Goal: Transaction & Acquisition: Purchase product/service

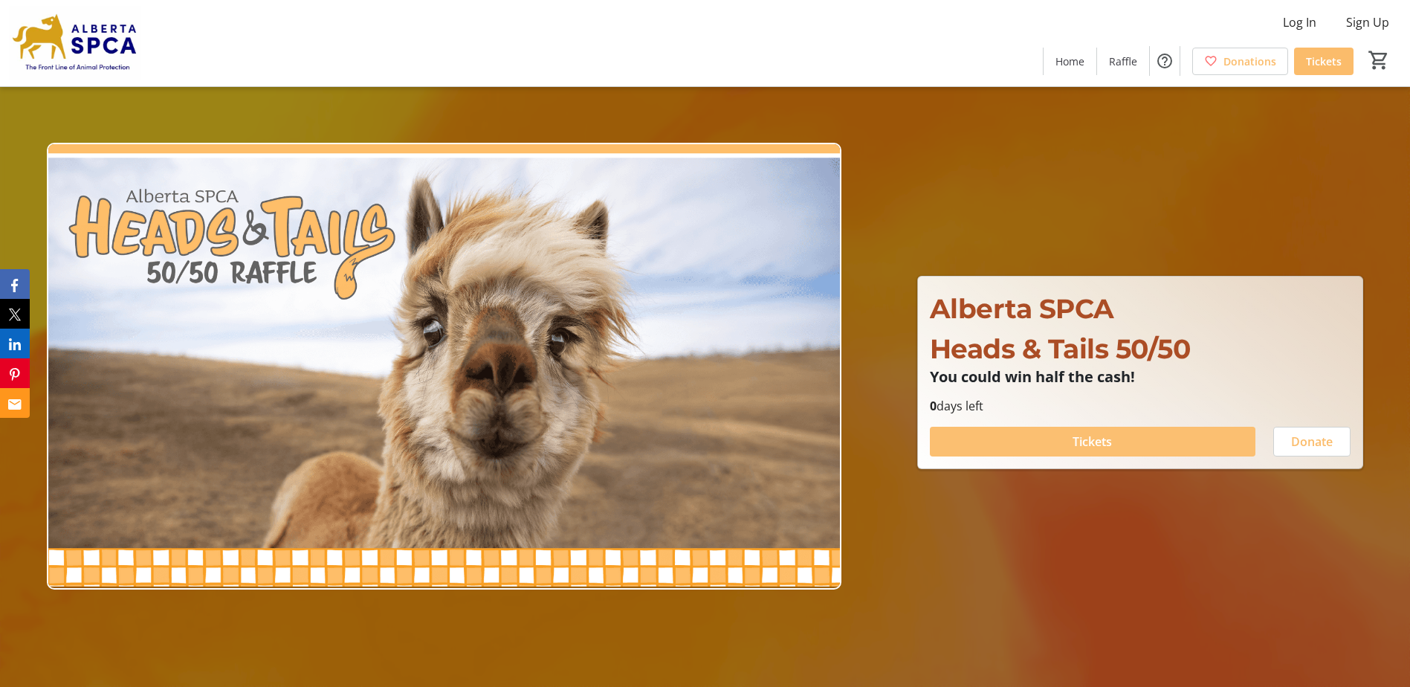
click at [1086, 447] on span "Tickets" at bounding box center [1092, 442] width 39 height 18
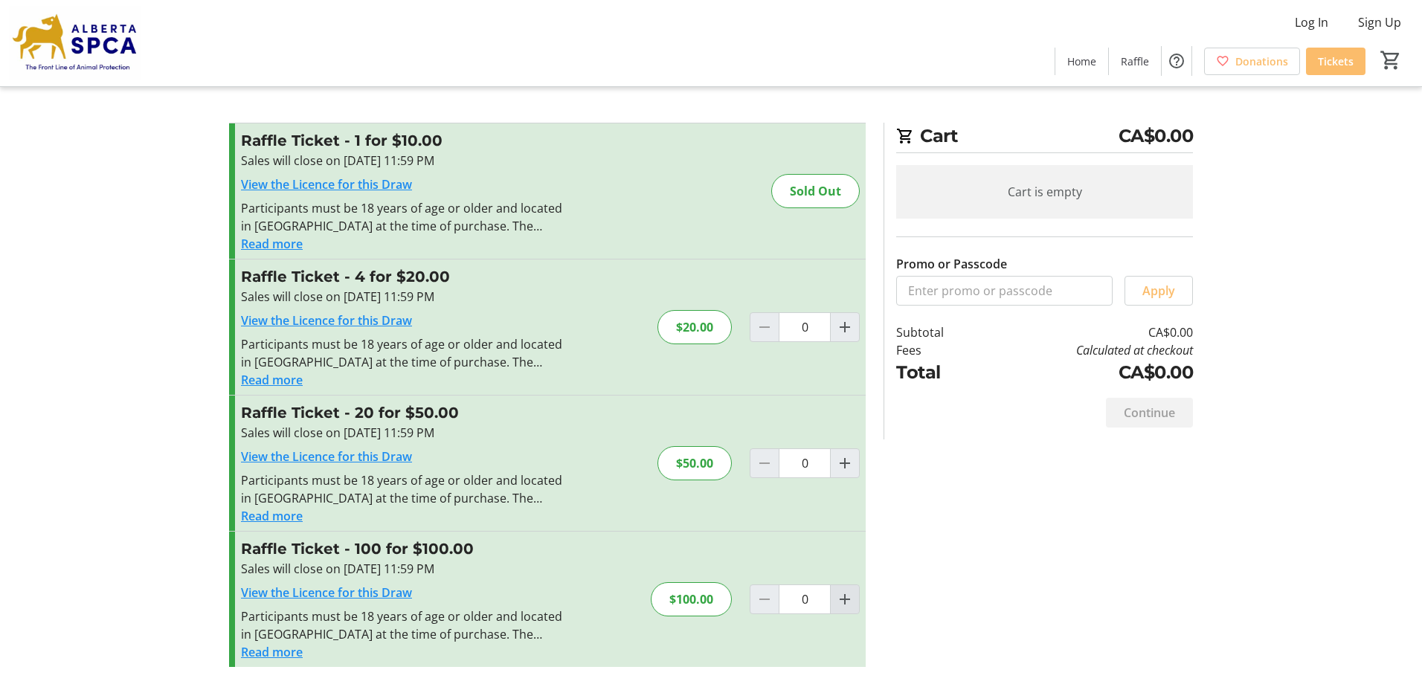
click at [843, 598] on mat-icon "Increment by one" at bounding box center [845, 599] width 18 height 18
type input "1"
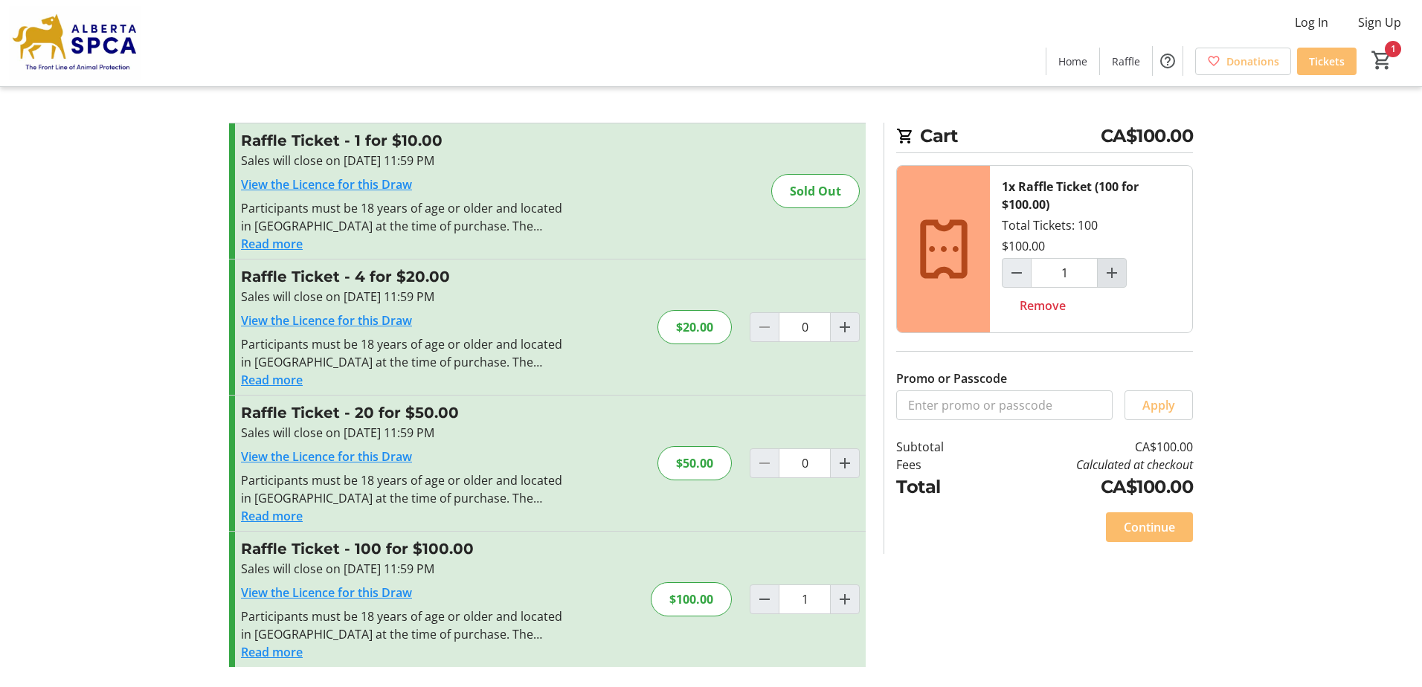
click at [1112, 277] on mat-icon "Increment by one" at bounding box center [1112, 273] width 18 height 18
type input "2"
click at [1111, 273] on mat-icon "Increment by one" at bounding box center [1112, 273] width 18 height 18
type input "3"
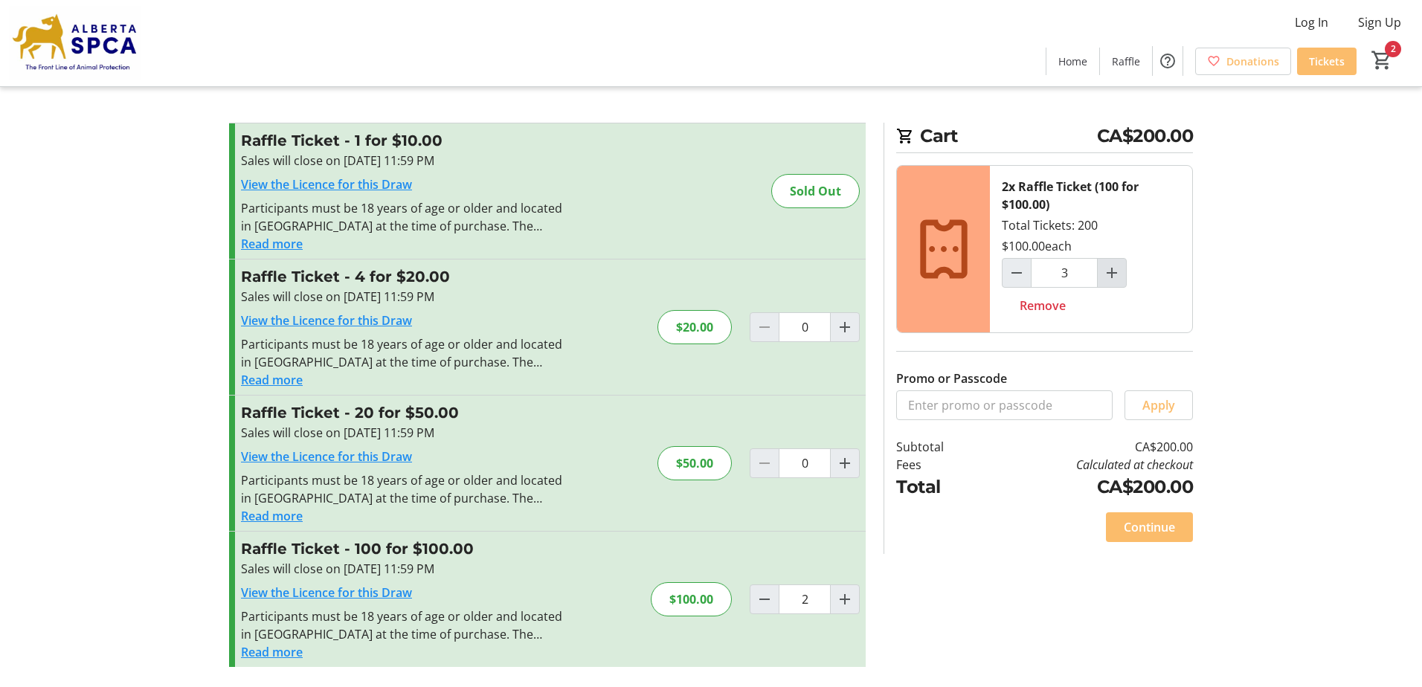
type input "3"
click at [1159, 521] on span "Continue" at bounding box center [1148, 527] width 51 height 18
click at [1159, 521] on html "Log In Sign Up Home Raffle Donations Tickets 3 Home Raffle Donations Tickets Ca…" at bounding box center [711, 343] width 1422 height 687
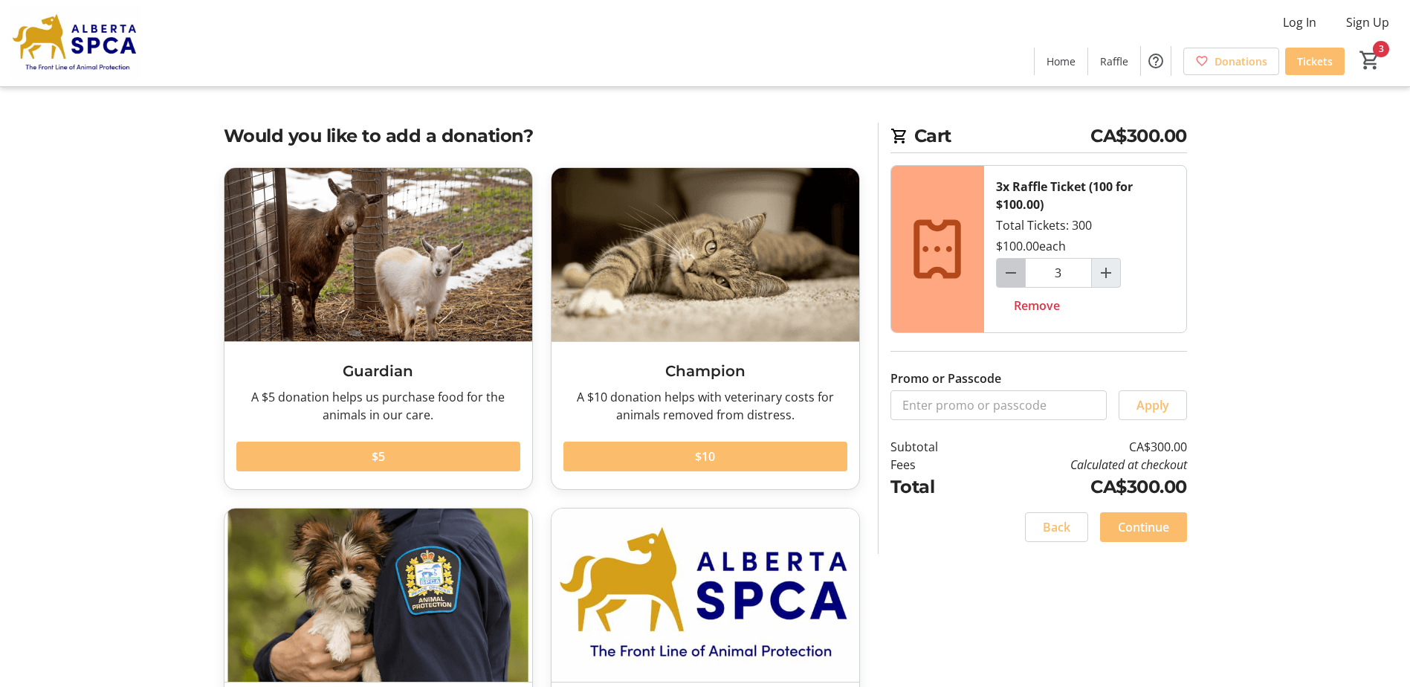
click at [1017, 272] on mat-icon "Decrement by one" at bounding box center [1011, 273] width 18 height 18
type input "2"
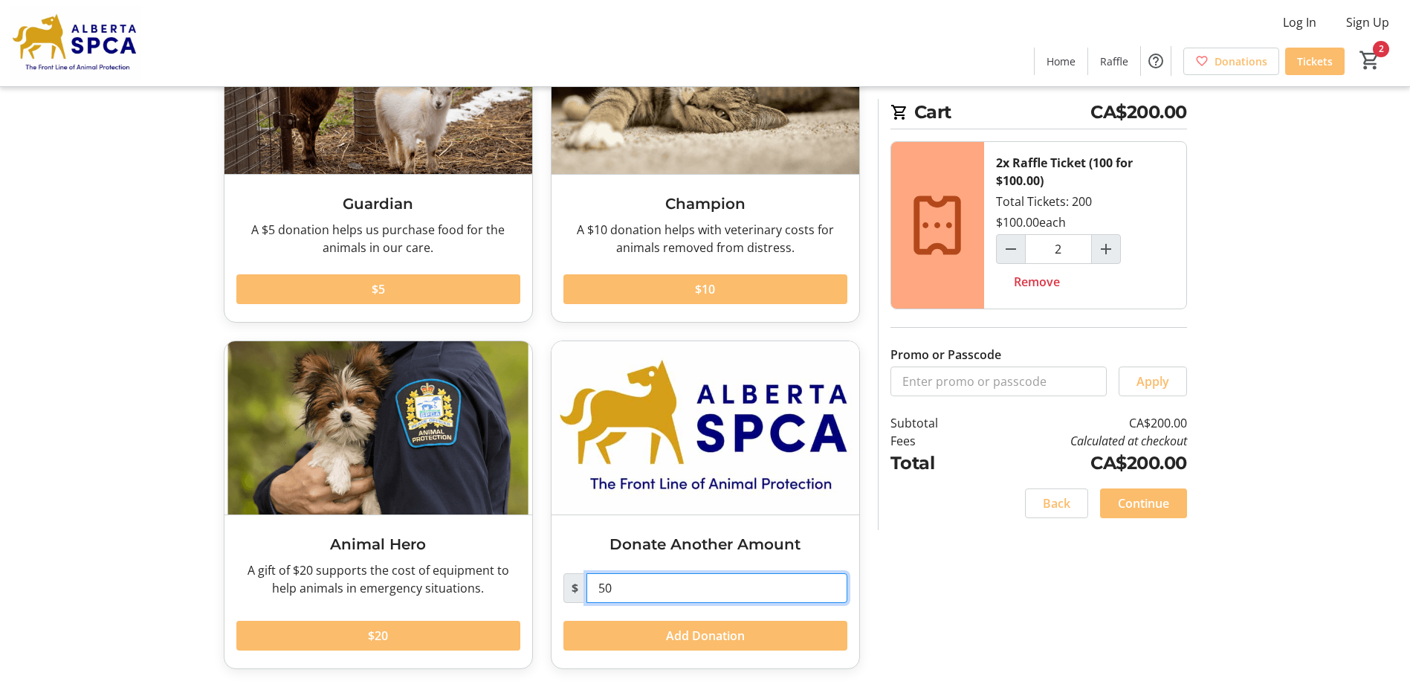
drag, startPoint x: 619, startPoint y: 584, endPoint x: 562, endPoint y: 596, distance: 58.6
click at [562, 596] on div "Donate Another Amount $ 50 Add Donation" at bounding box center [706, 591] width 308 height 153
type input "300"
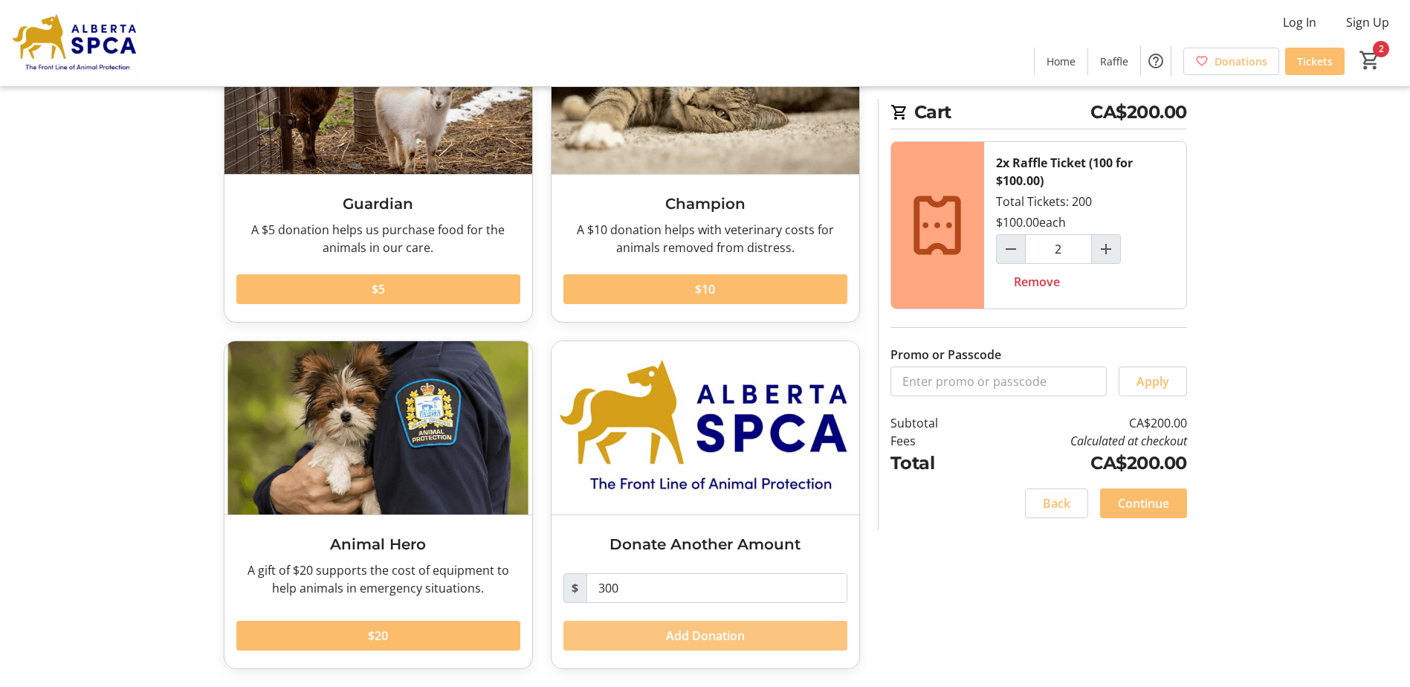
click at [749, 635] on span at bounding box center [706, 636] width 284 height 36
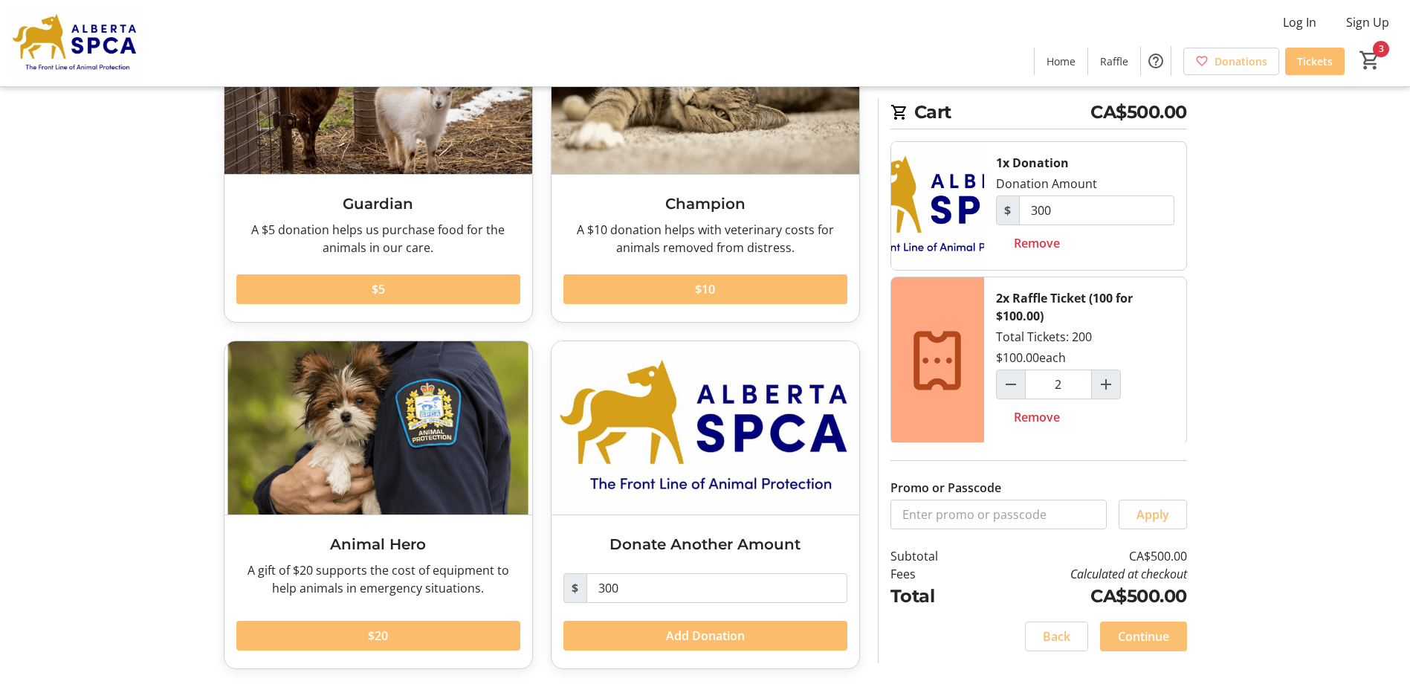
click at [1132, 647] on span at bounding box center [1143, 637] width 87 height 36
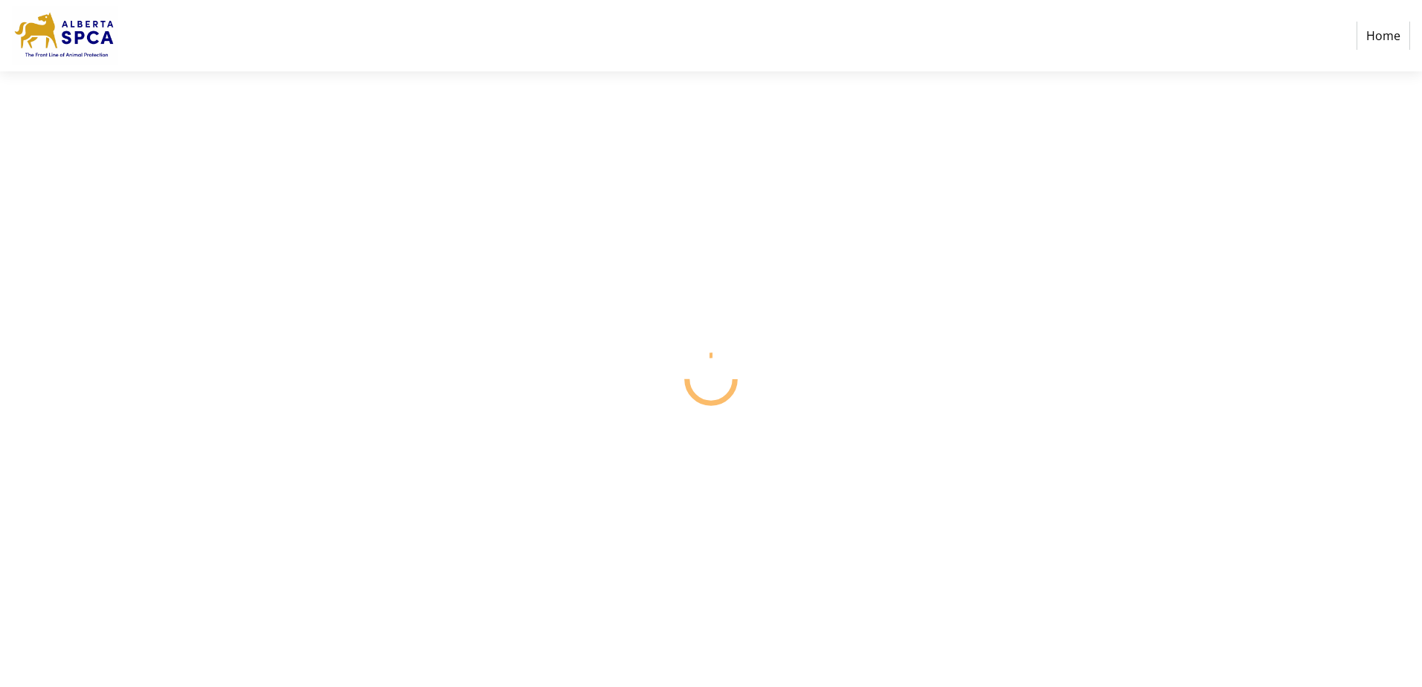
select select "CA"
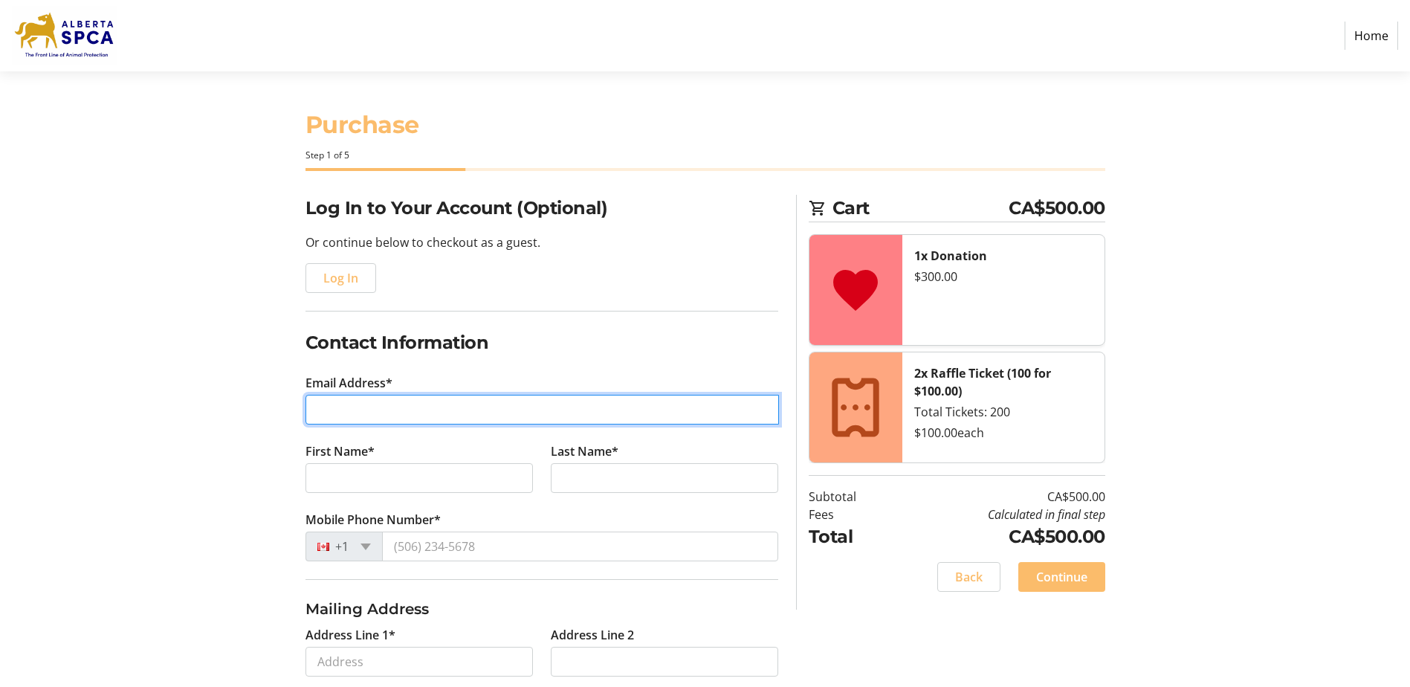
click at [390, 410] on input "Email Address*" at bounding box center [543, 410] width 474 height 30
type input "[EMAIL_ADDRESS][DOMAIN_NAME]"
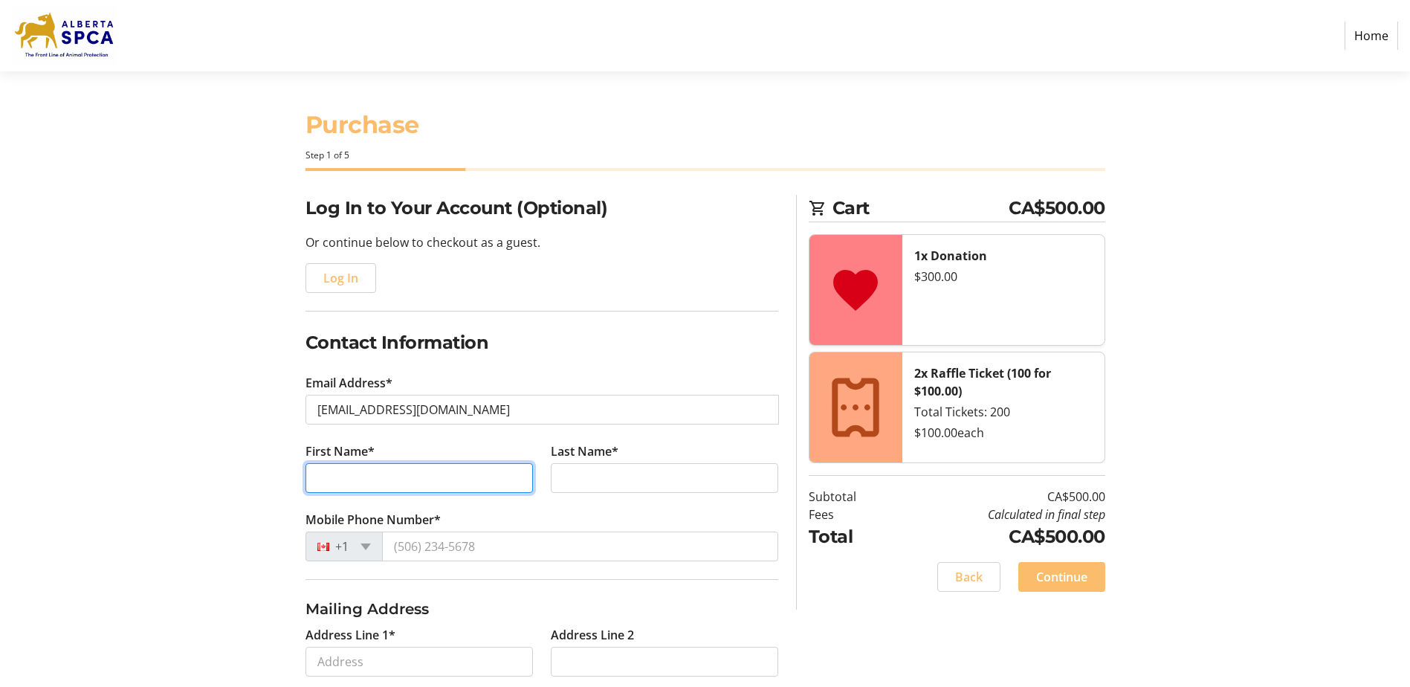
type input "[PERSON_NAME]"
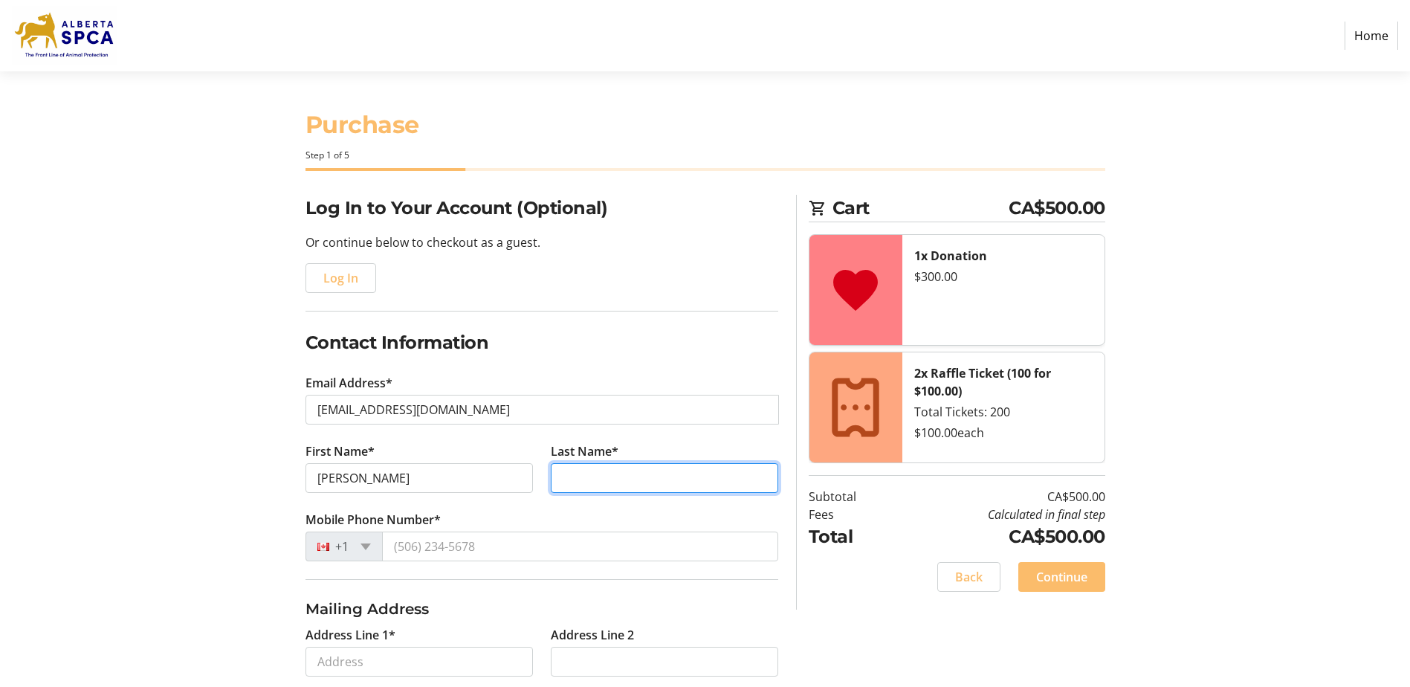
type input "[PERSON_NAME]"
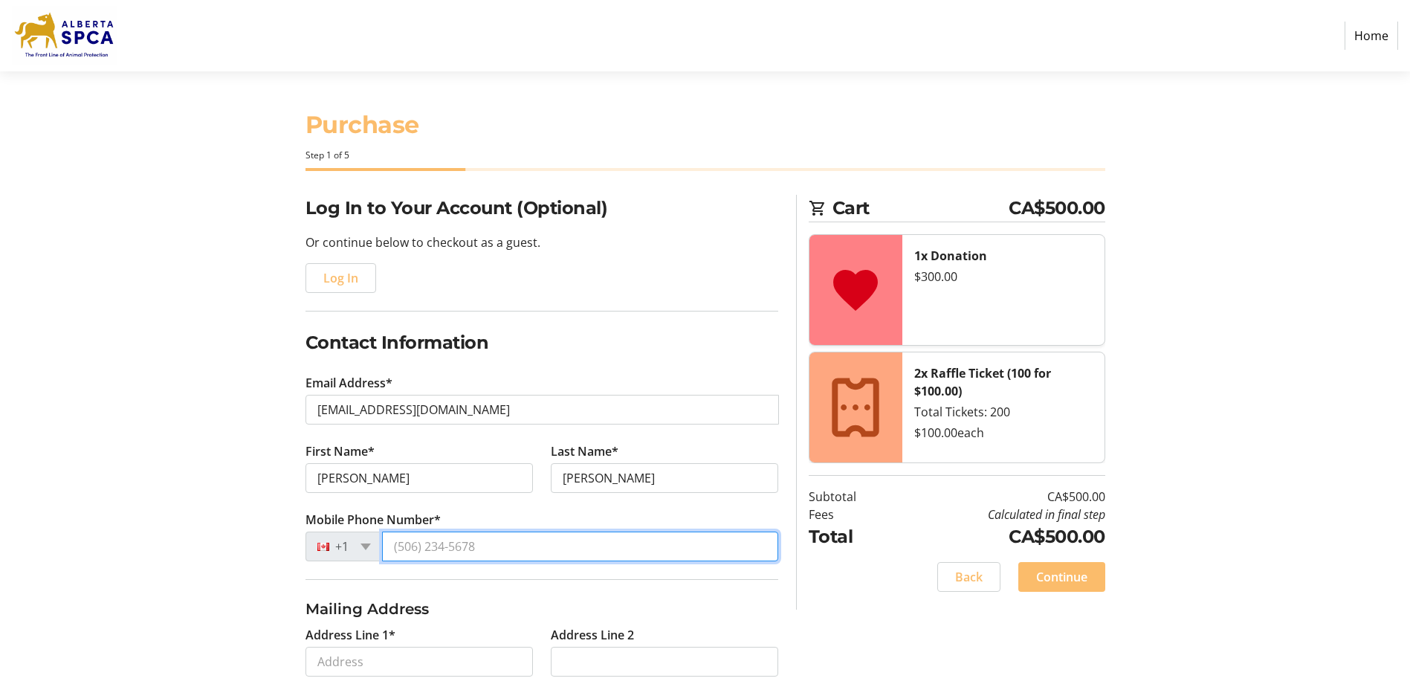
type input "[PHONE_NUMBER]"
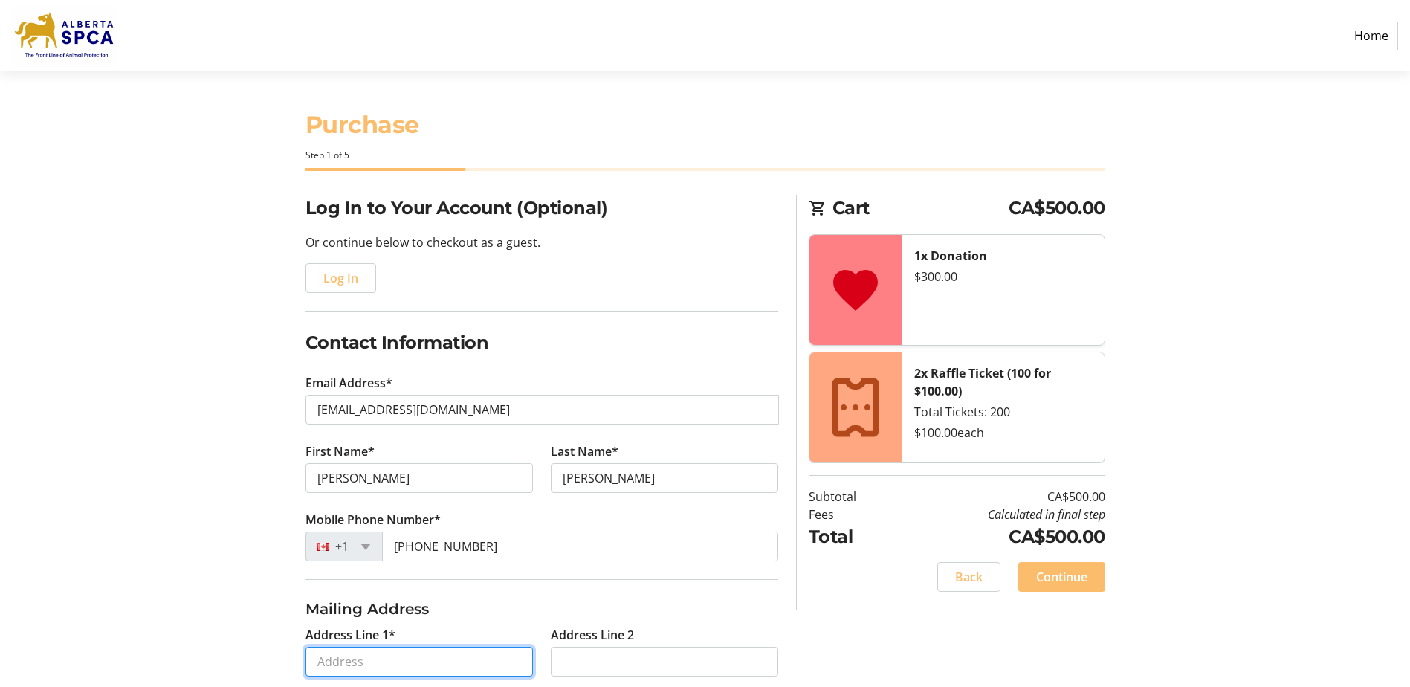
type input "[STREET_ADDRESS]"
type input "[GEOGRAPHIC_DATA]"
select select "AB"
type input "T4C2Z8"
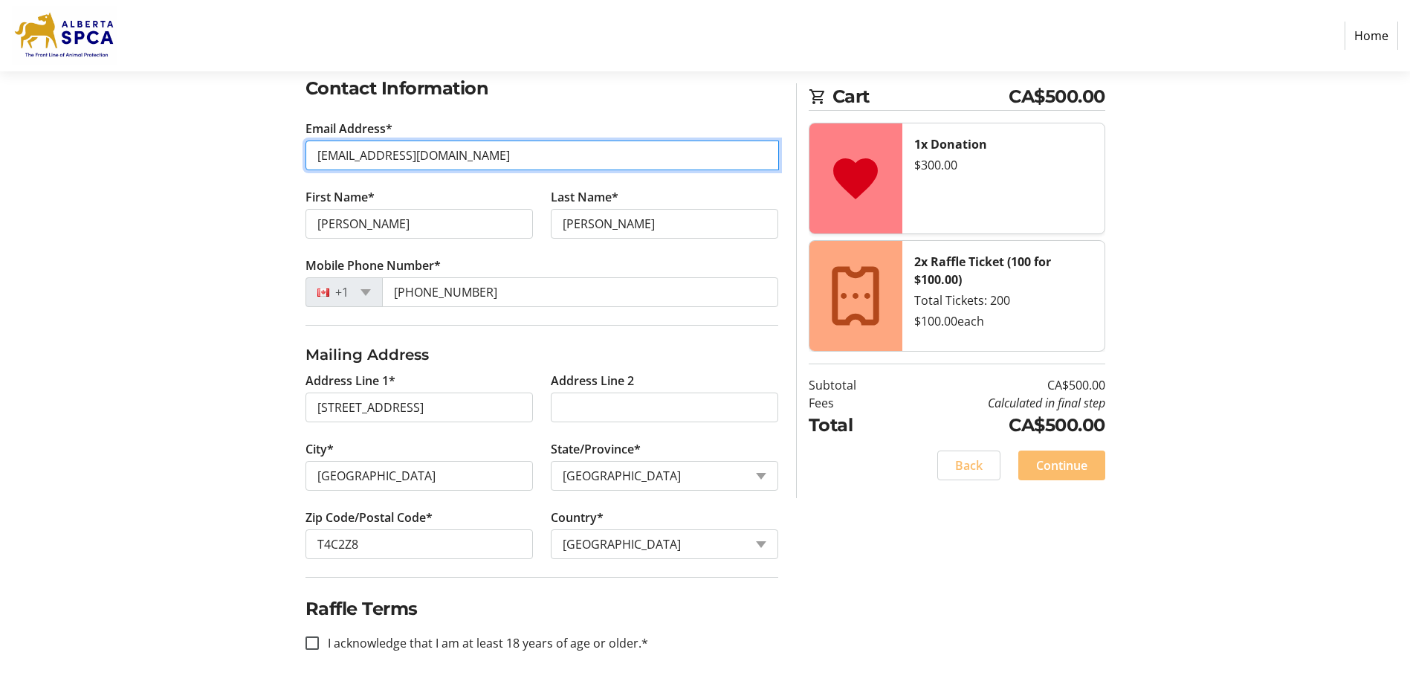
scroll to position [255, 0]
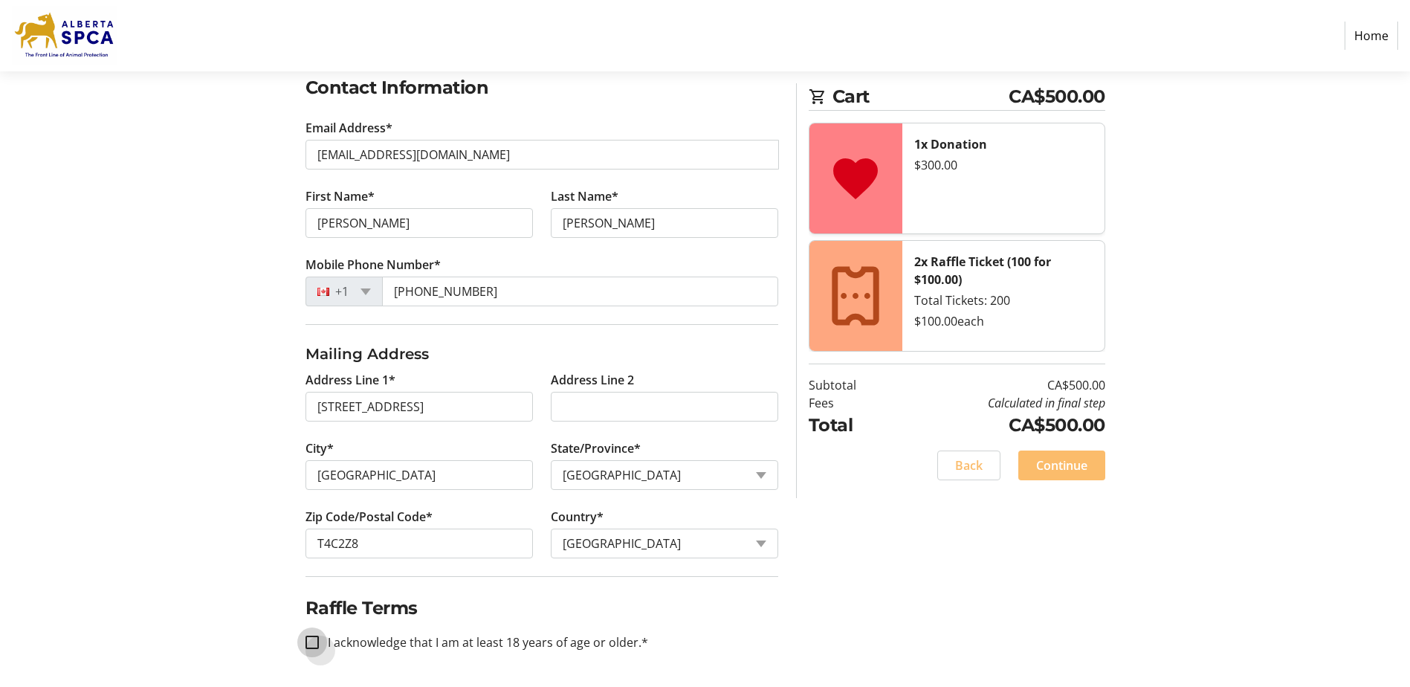
click at [315, 644] on input "I acknowledge that I am at least 18 years of age or older.*" at bounding box center [312, 642] width 13 height 13
checkbox input "true"
click at [1054, 468] on span "Continue" at bounding box center [1061, 466] width 51 height 18
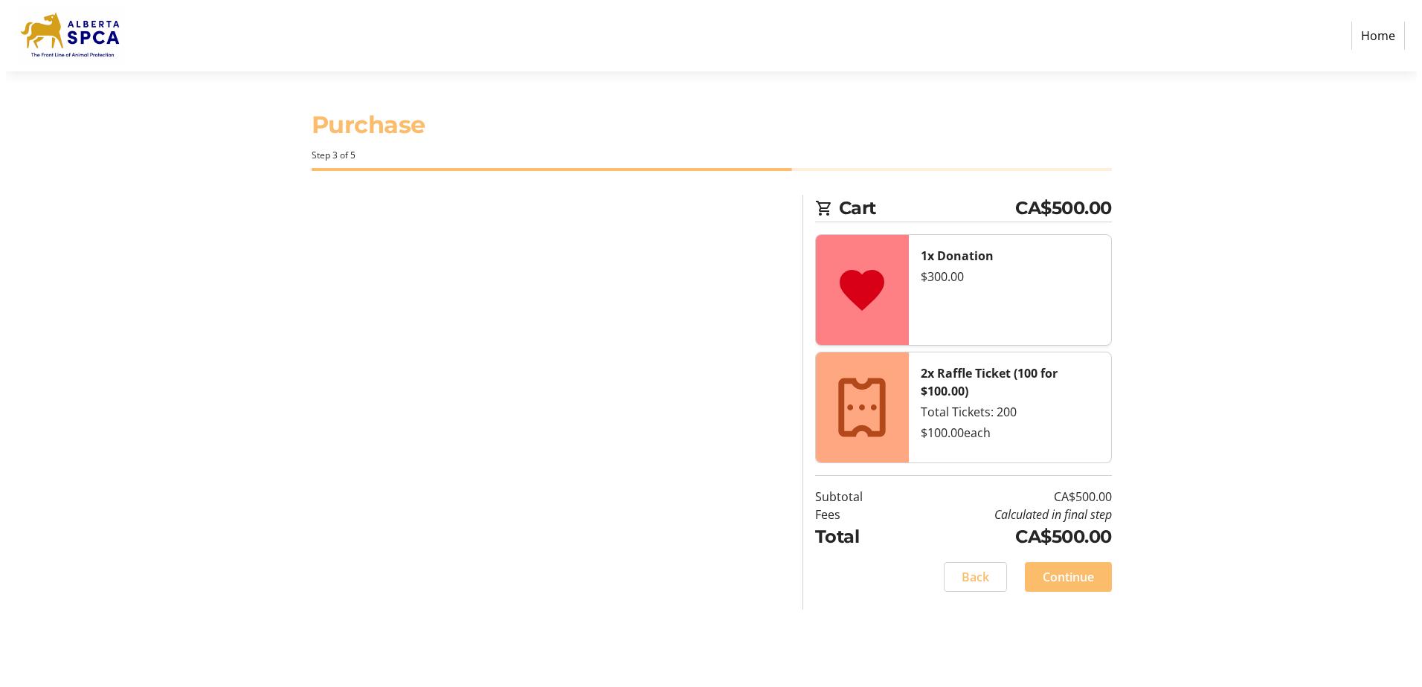
scroll to position [0, 0]
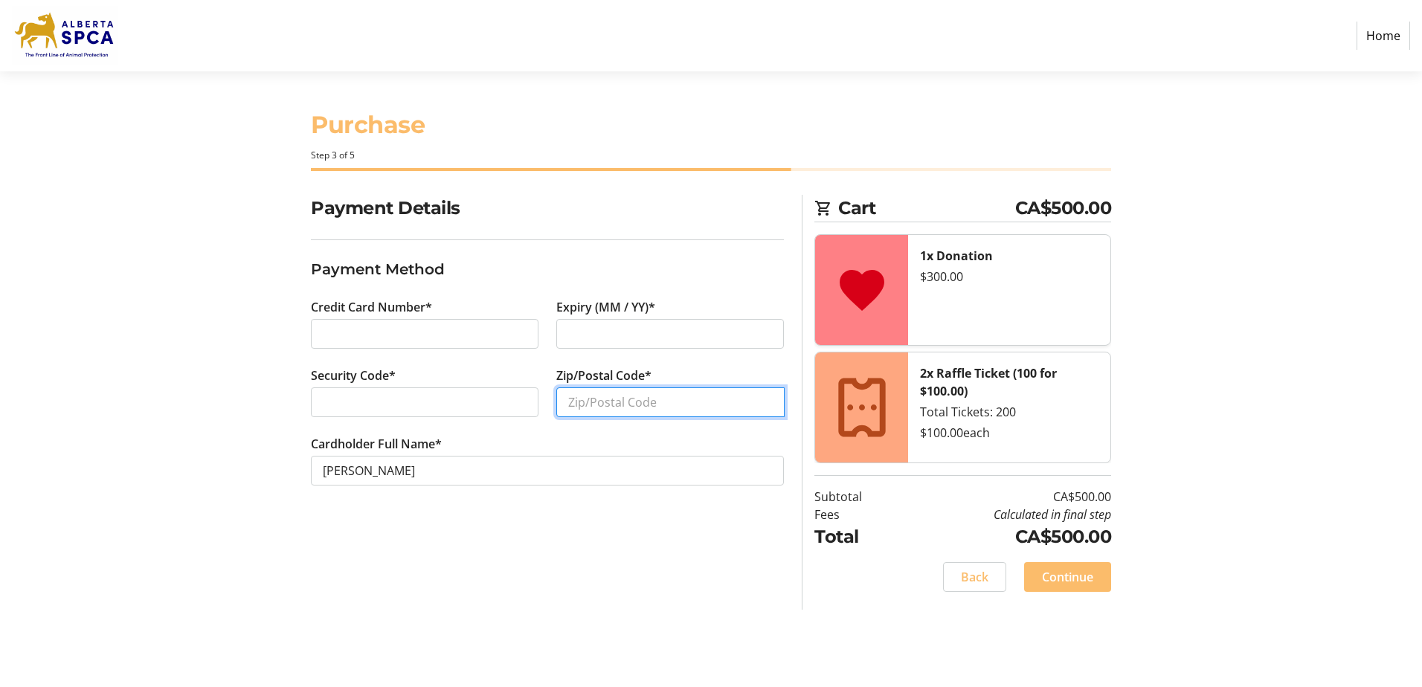
click at [657, 398] on input "Zip/Postal Code*" at bounding box center [670, 402] width 228 height 30
type input "t4c2z8"
click at [1042, 581] on span "Continue" at bounding box center [1067, 577] width 51 height 18
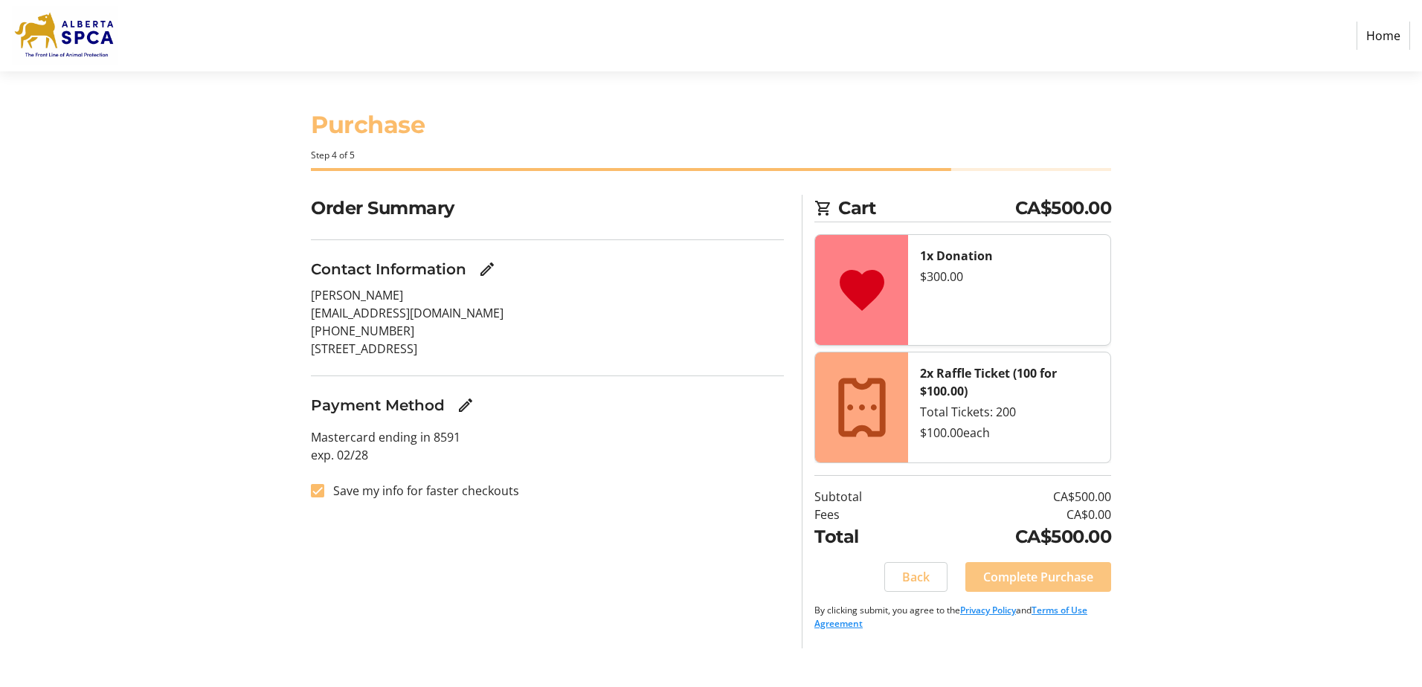
click at [1030, 583] on span "Complete Purchase" at bounding box center [1038, 577] width 110 height 18
